Goal: Transaction & Acquisition: Purchase product/service

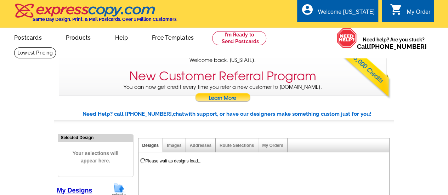
select select "785"
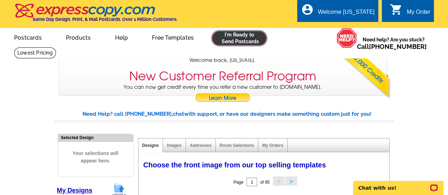
click at [231, 34] on link at bounding box center [239, 38] width 54 height 14
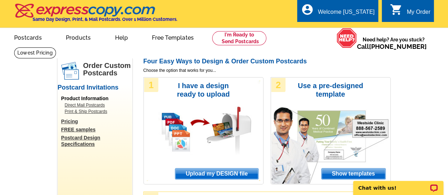
click at [202, 176] on span "Upload my DESIGN file" at bounding box center [216, 174] width 83 height 11
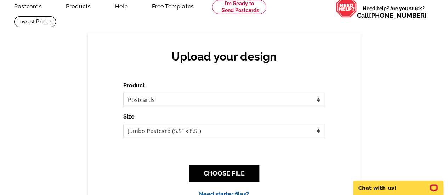
scroll to position [36, 0]
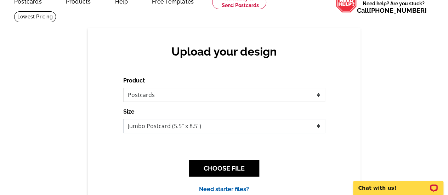
click at [320, 129] on select "Jumbo Postcard (5.5" x 8.5") Regular Postcard (4.25" x 5.6") Panoramic Postcard…" at bounding box center [224, 126] width 202 height 14
select select "3"
click at [123, 119] on select "Jumbo Postcard (5.5" x 8.5") Regular Postcard (4.25" x 5.6") Panoramic Postcard…" at bounding box center [224, 126] width 202 height 14
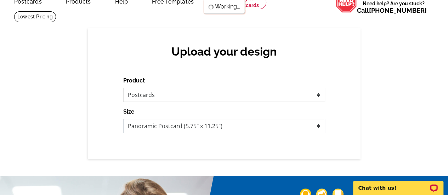
scroll to position [0, 0]
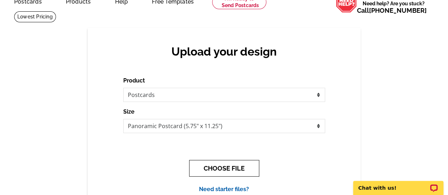
click at [216, 168] on button "CHOOSE FILE" at bounding box center [224, 168] width 70 height 17
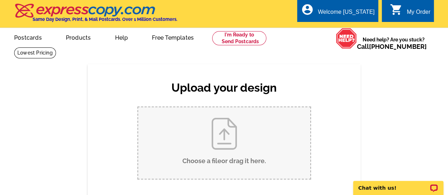
click at [221, 133] on input "Choose a file or drag it here ." at bounding box center [224, 143] width 172 height 72
type input "C:\fakepath\2584 Oglethorpe_POSTCARD_XL 1.pdf"
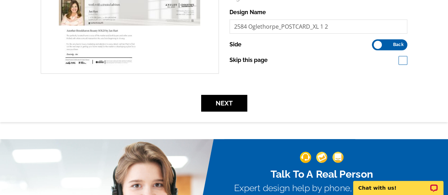
scroll to position [222, 0]
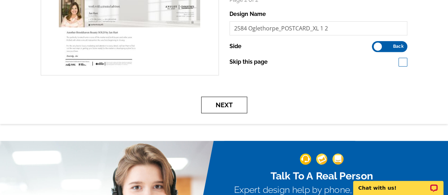
click at [227, 102] on button "Next" at bounding box center [224, 105] width 46 height 17
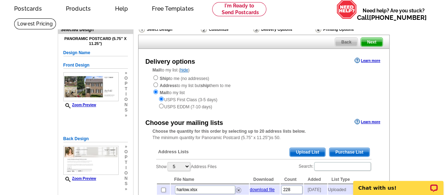
scroll to position [36, 0]
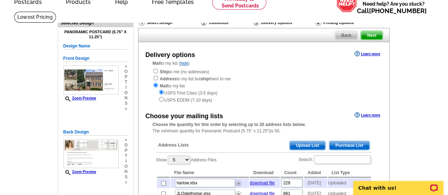
click at [310, 147] on span "Upload List" at bounding box center [307, 145] width 35 height 9
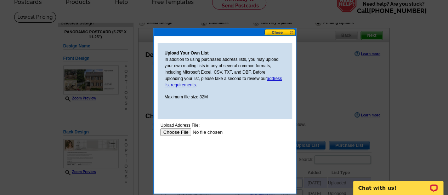
scroll to position [0, 0]
click at [186, 133] on input "file" at bounding box center [205, 132] width 90 height 7
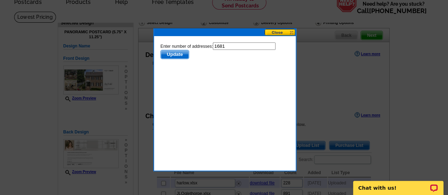
click at [176, 55] on span "Update" at bounding box center [174, 54] width 28 height 9
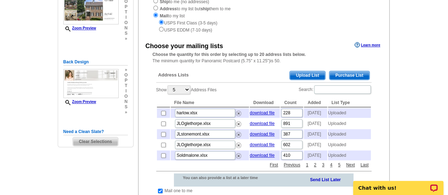
scroll to position [107, 0]
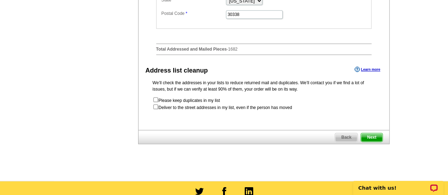
scroll to position [406, 0]
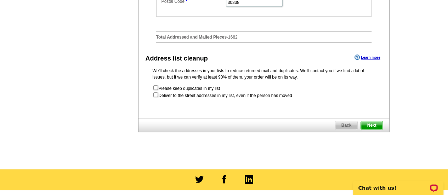
click at [376, 130] on span "Next" at bounding box center [371, 125] width 21 height 9
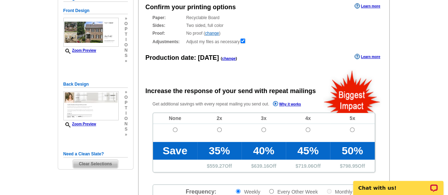
radio input "false"
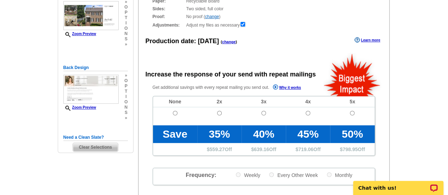
scroll to position [104, 0]
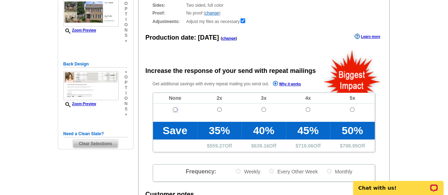
click at [174, 110] on input "radio" at bounding box center [175, 109] width 5 height 5
radio input "true"
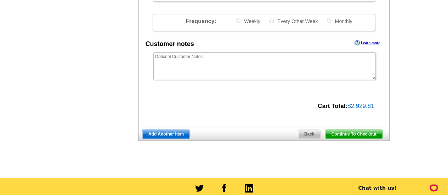
scroll to position [256, 0]
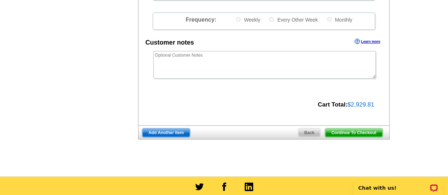
click at [366, 133] on span "Continue To Checkout" at bounding box center [353, 133] width 57 height 9
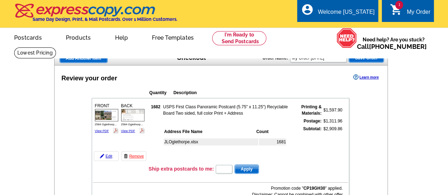
click at [235, 129] on th "Address File Name" at bounding box center [209, 131] width 91 height 7
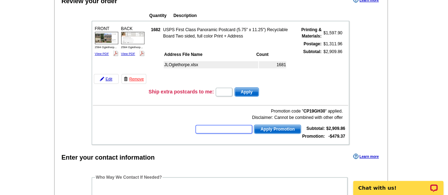
click at [236, 130] on input "text" at bounding box center [224, 129] width 57 height 9
type input "hurry40"
click at [254, 125] on button "Apply Promotion" at bounding box center [277, 129] width 47 height 9
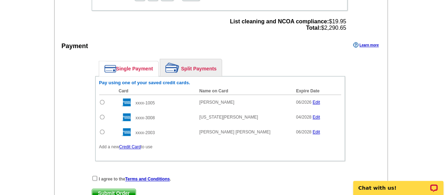
scroll to position [312, 0]
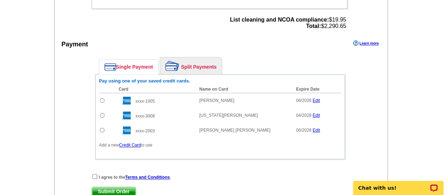
click at [102, 129] on input "radio" at bounding box center [102, 130] width 5 height 5
radio input "true"
click at [93, 175] on input "checkbox" at bounding box center [94, 176] width 5 height 5
checkbox input "true"
click at [104, 190] on span "Submit Order" at bounding box center [114, 191] width 44 height 9
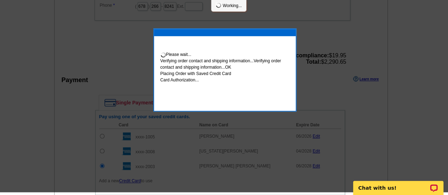
scroll to position [309, 0]
